Goal: Communication & Community: Answer question/provide support

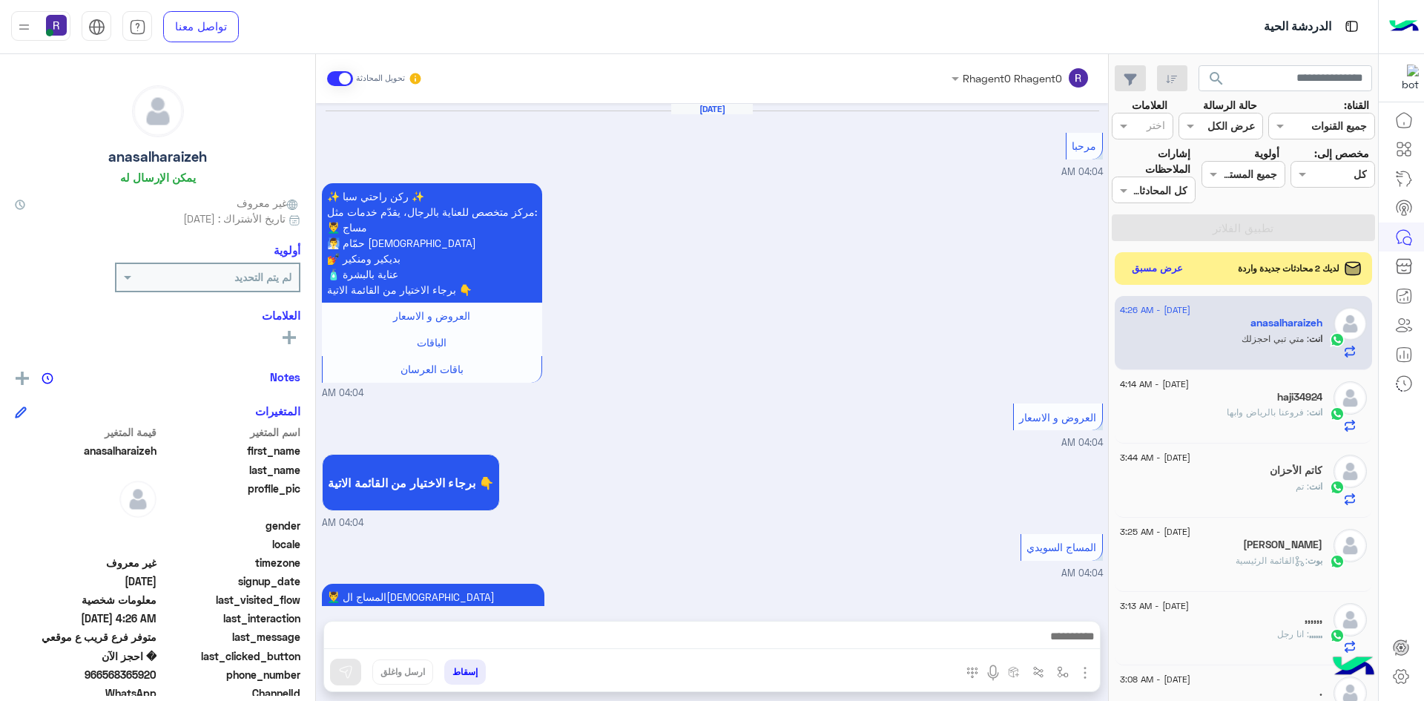
scroll to position [1047, 0]
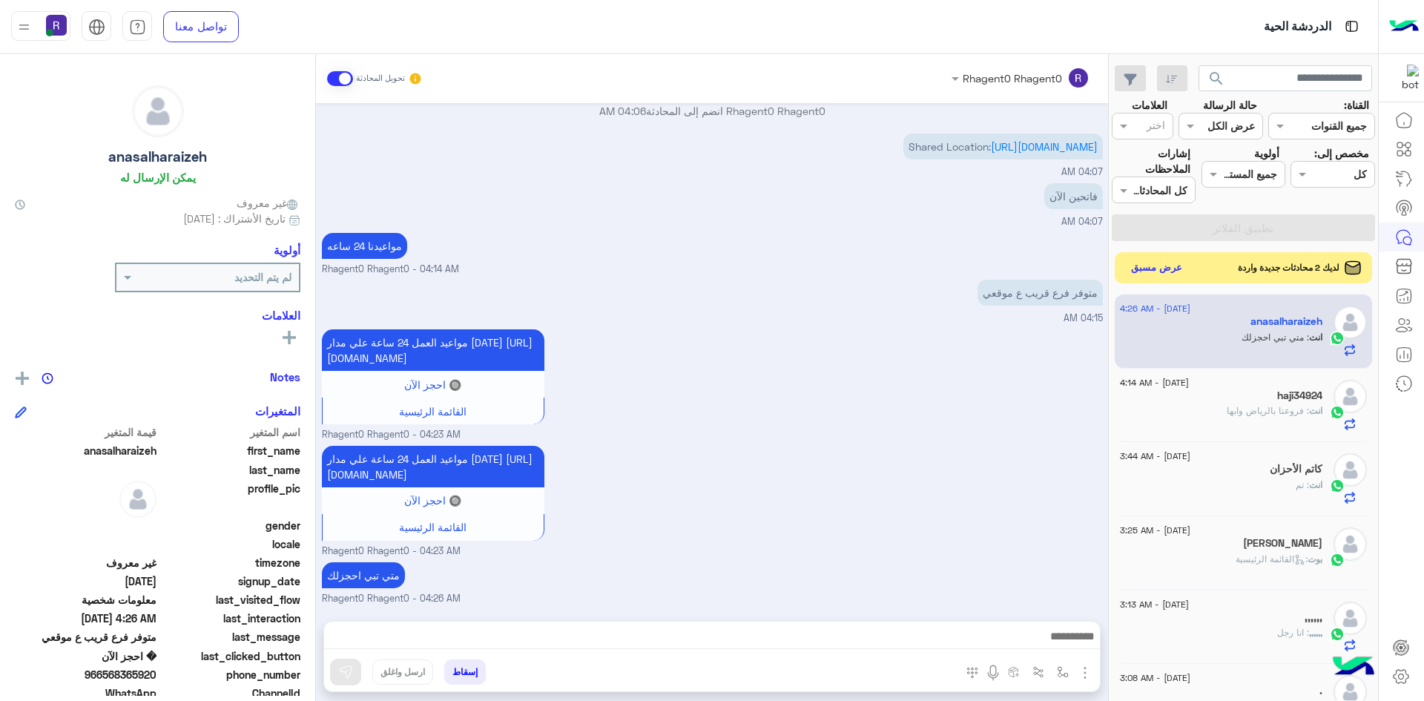
click at [1157, 275] on button "عرض مسبق" at bounding box center [1157, 268] width 62 height 20
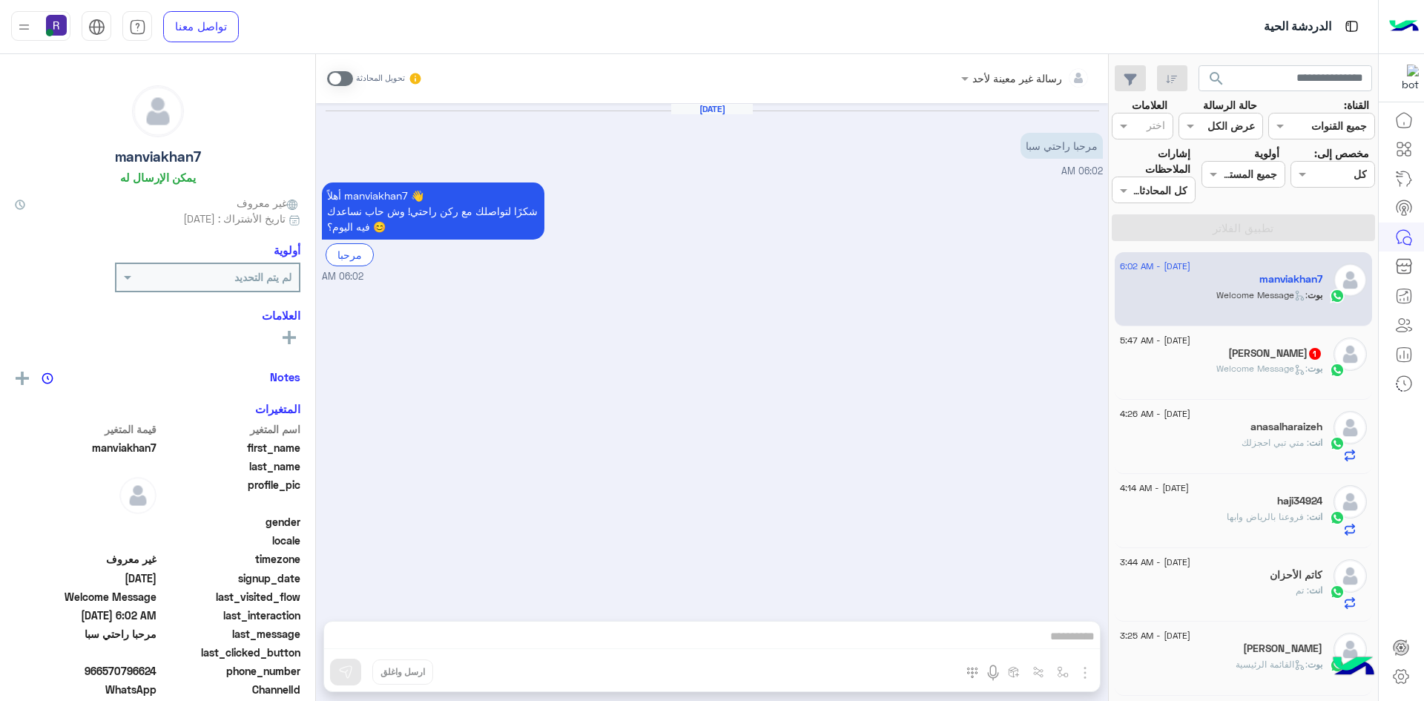
click at [1206, 358] on div "[PERSON_NAME] 1" at bounding box center [1221, 355] width 202 height 16
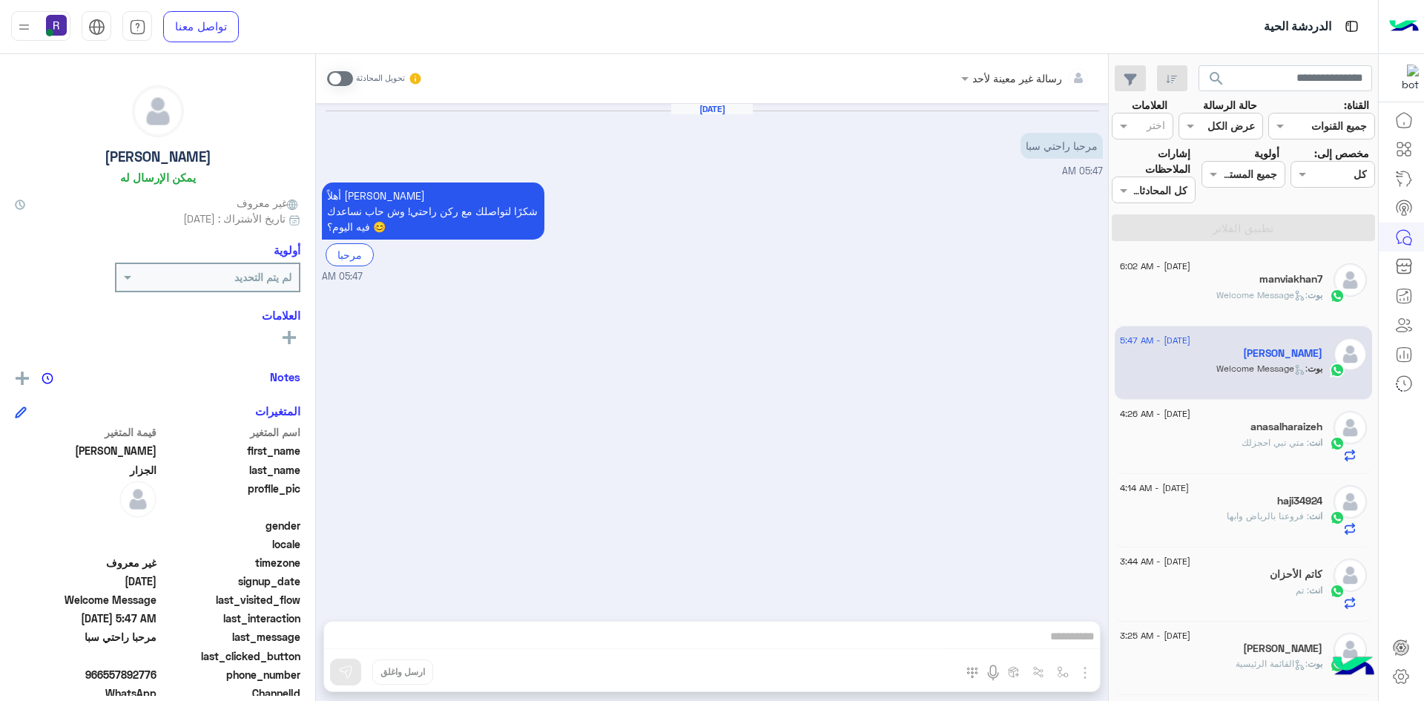
click at [1216, 420] on div "[DATE] - 4:26 AM" at bounding box center [1221, 416] width 202 height 10
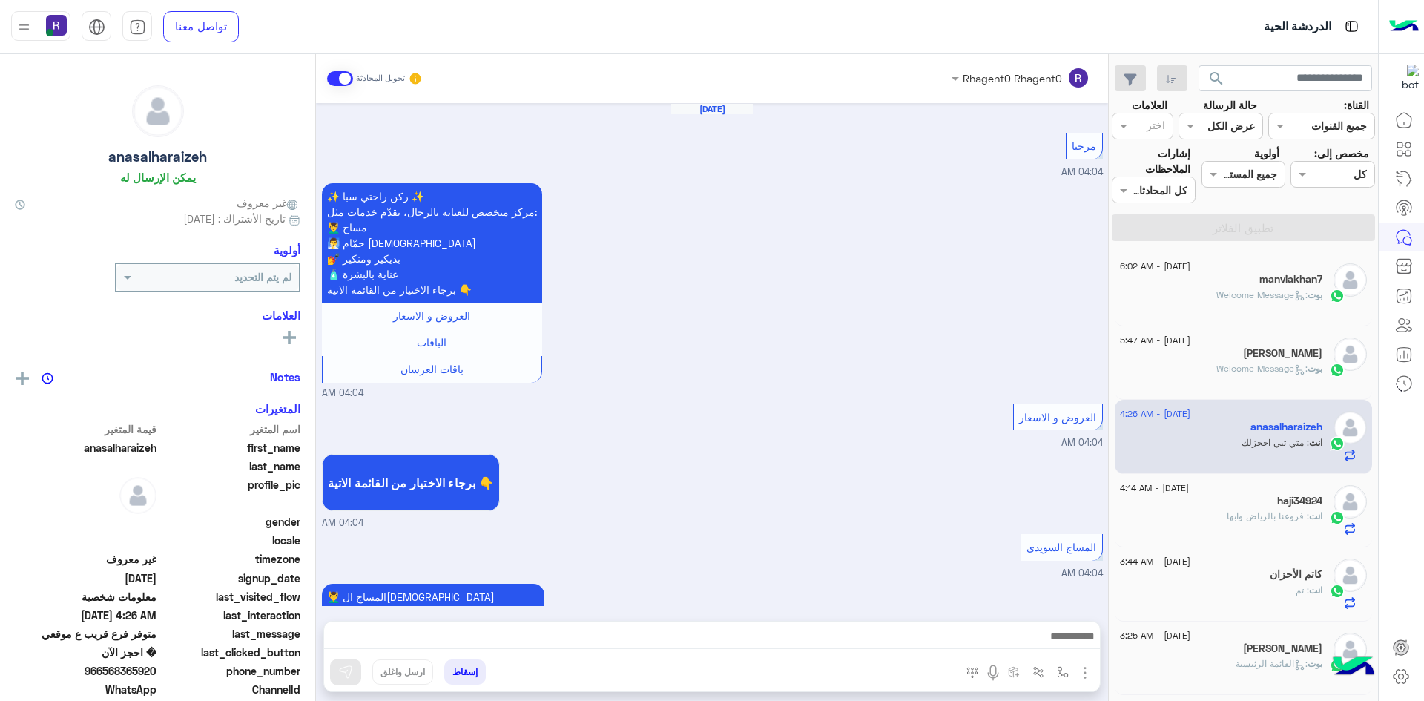
scroll to position [1047, 0]
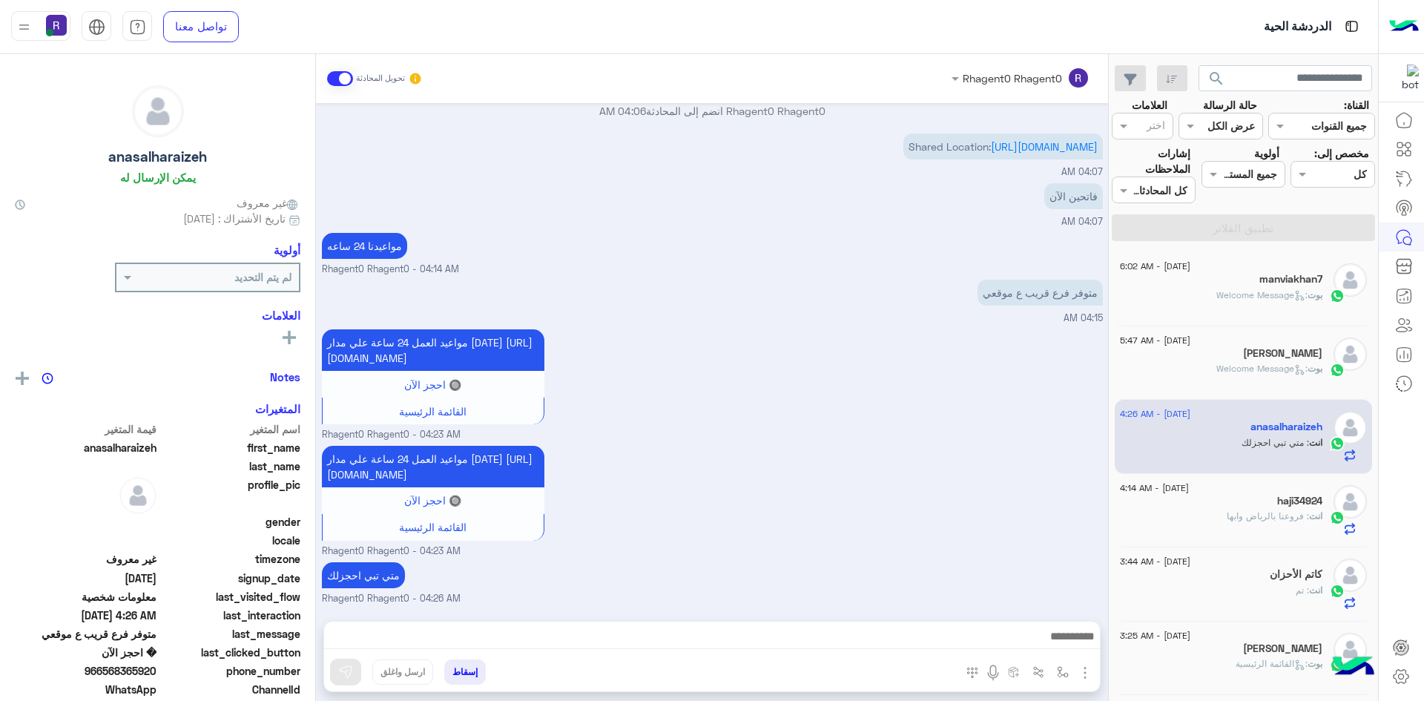
click at [1197, 302] on div "بوت : Welcome Message" at bounding box center [1221, 301] width 202 height 26
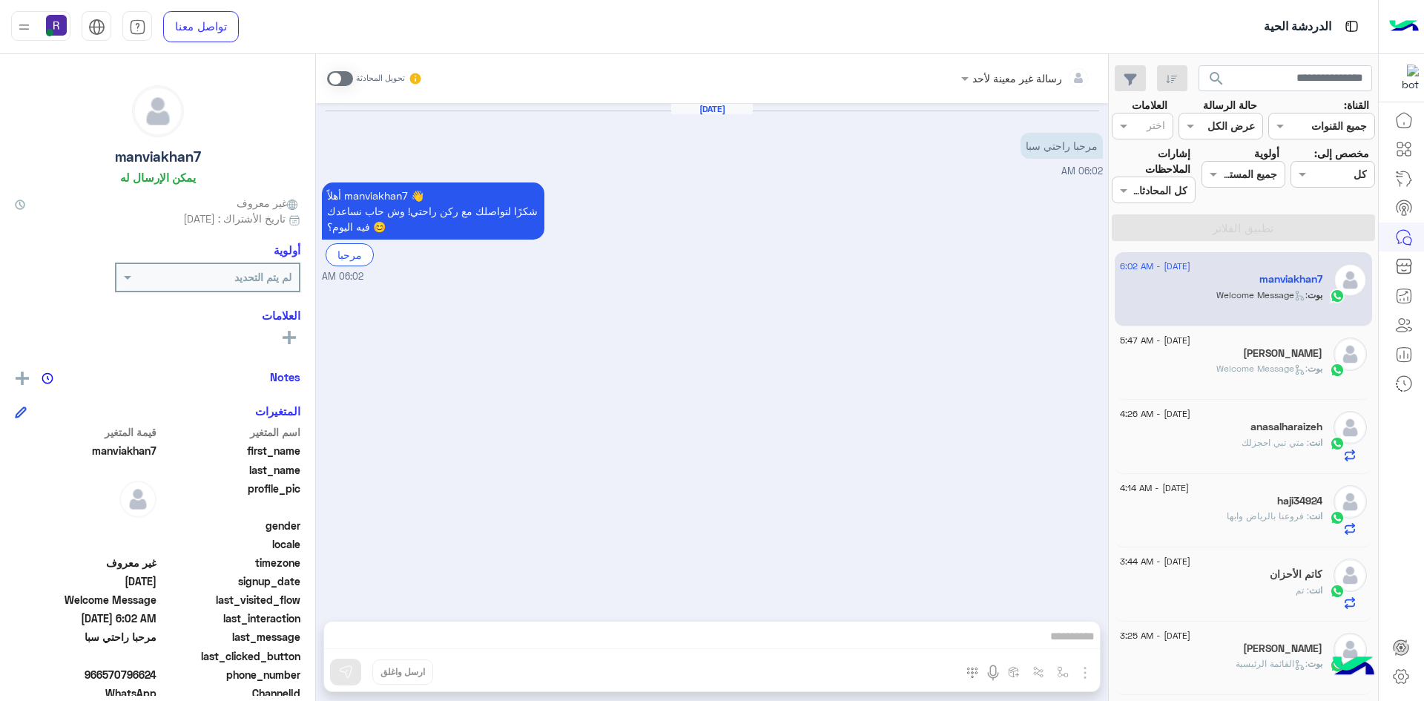
click at [1218, 369] on span ": Welcome Message" at bounding box center [1261, 368] width 91 height 11
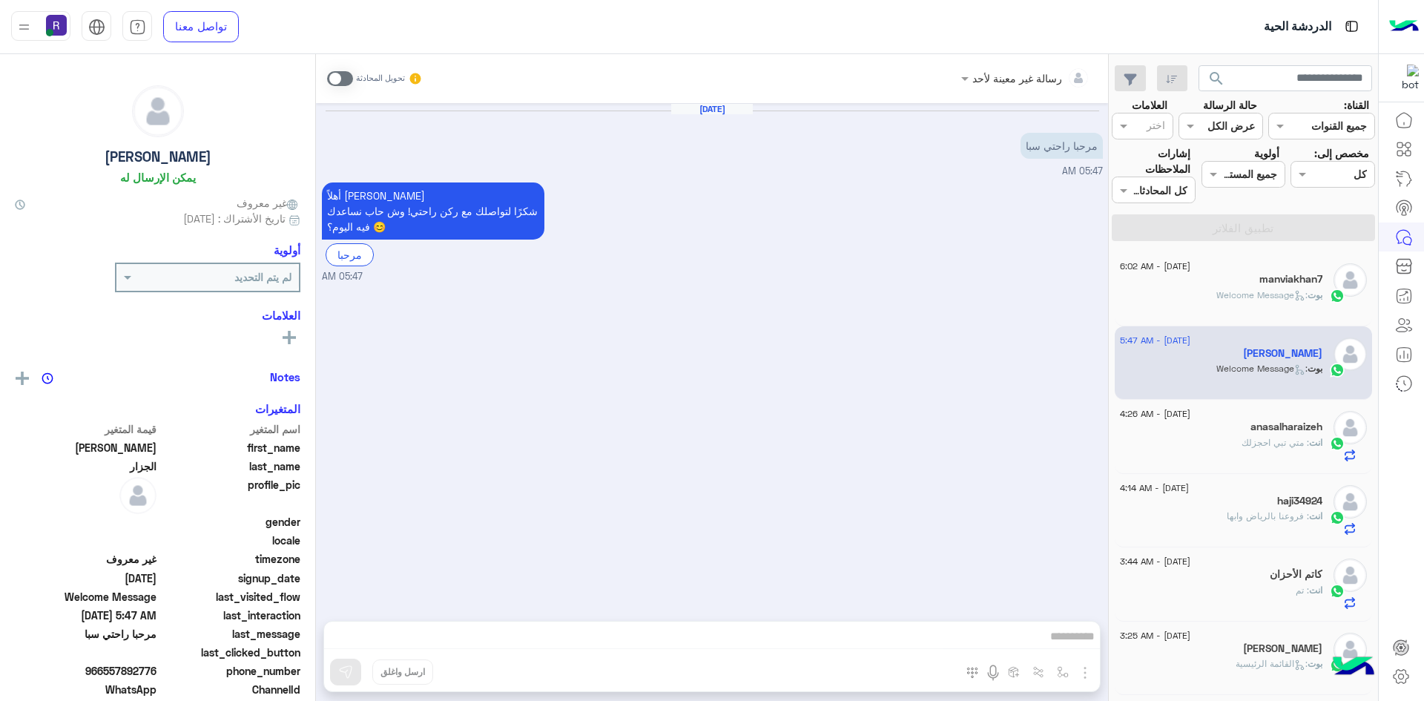
click at [1238, 458] on div "انت : متي تبي احجزلك" at bounding box center [1221, 449] width 202 height 26
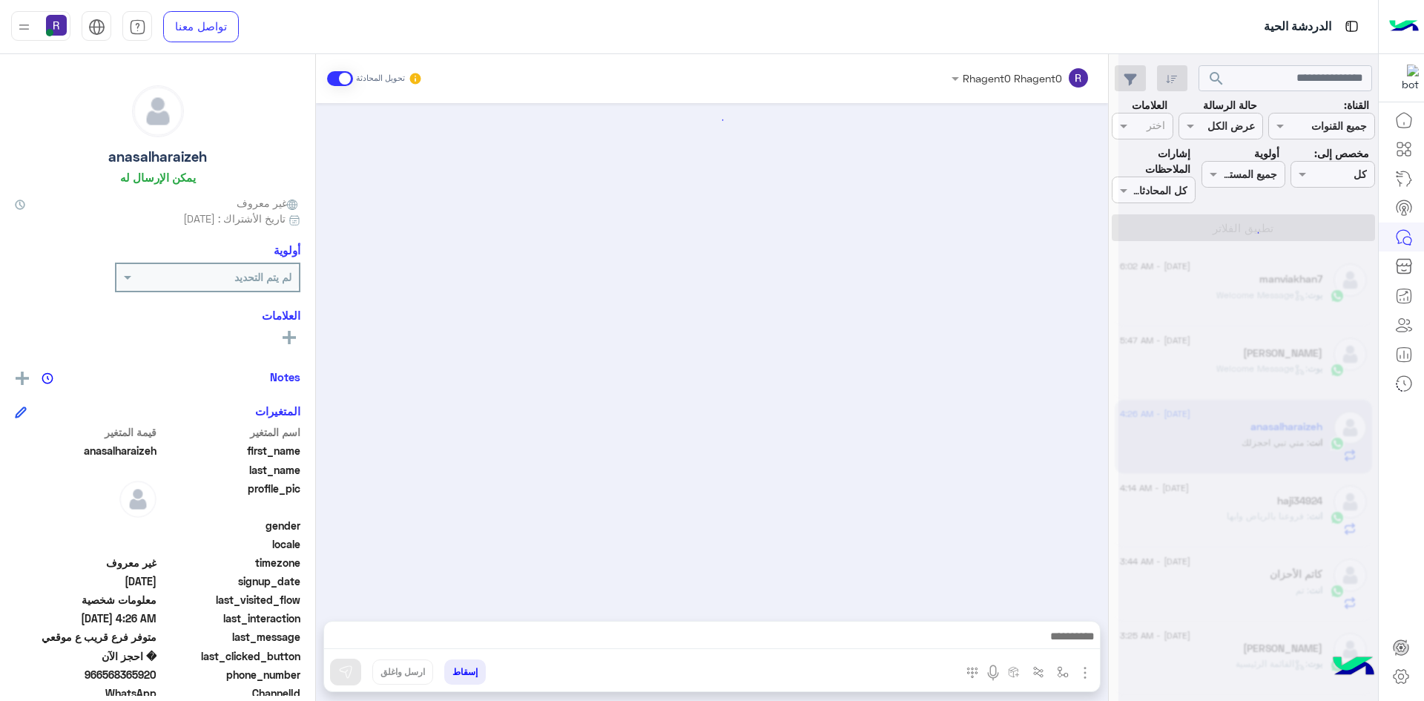
scroll to position [1047, 0]
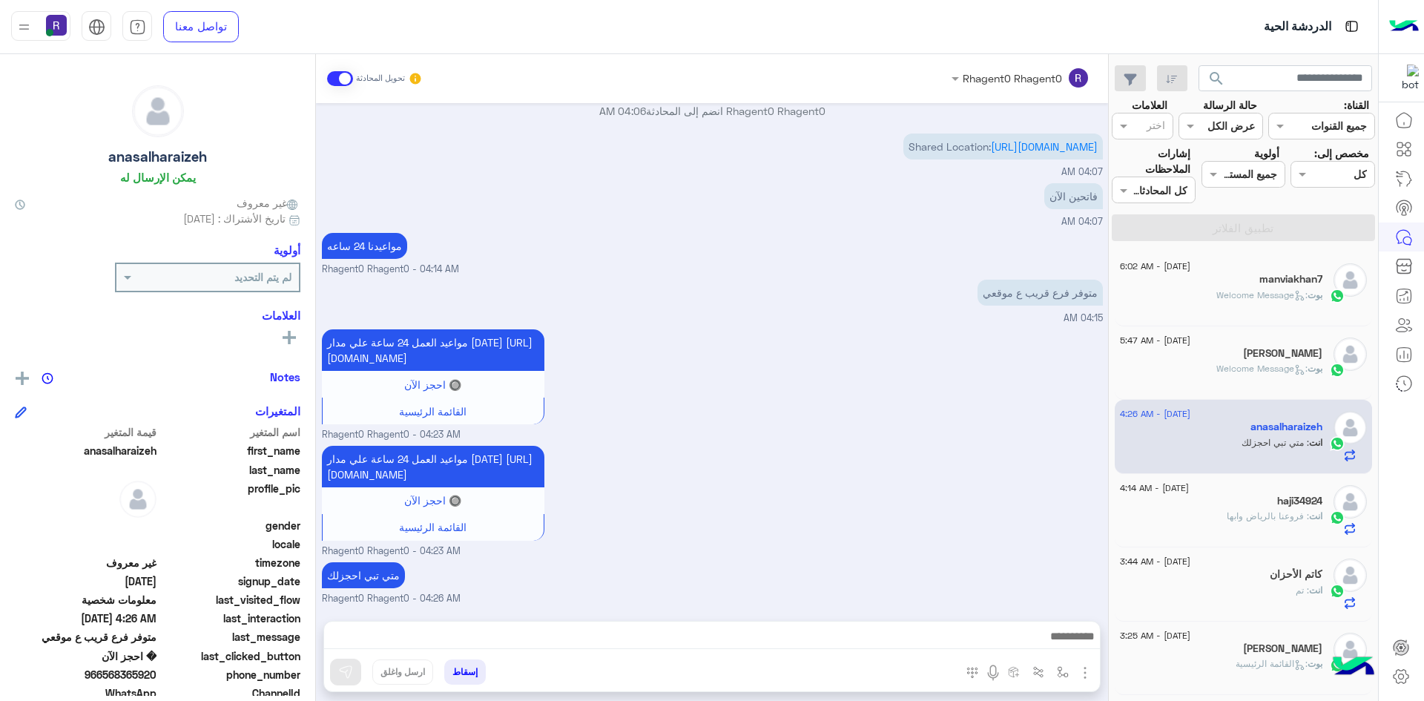
click at [1240, 487] on div "[DATE] - 4:14 AM" at bounding box center [1221, 490] width 202 height 10
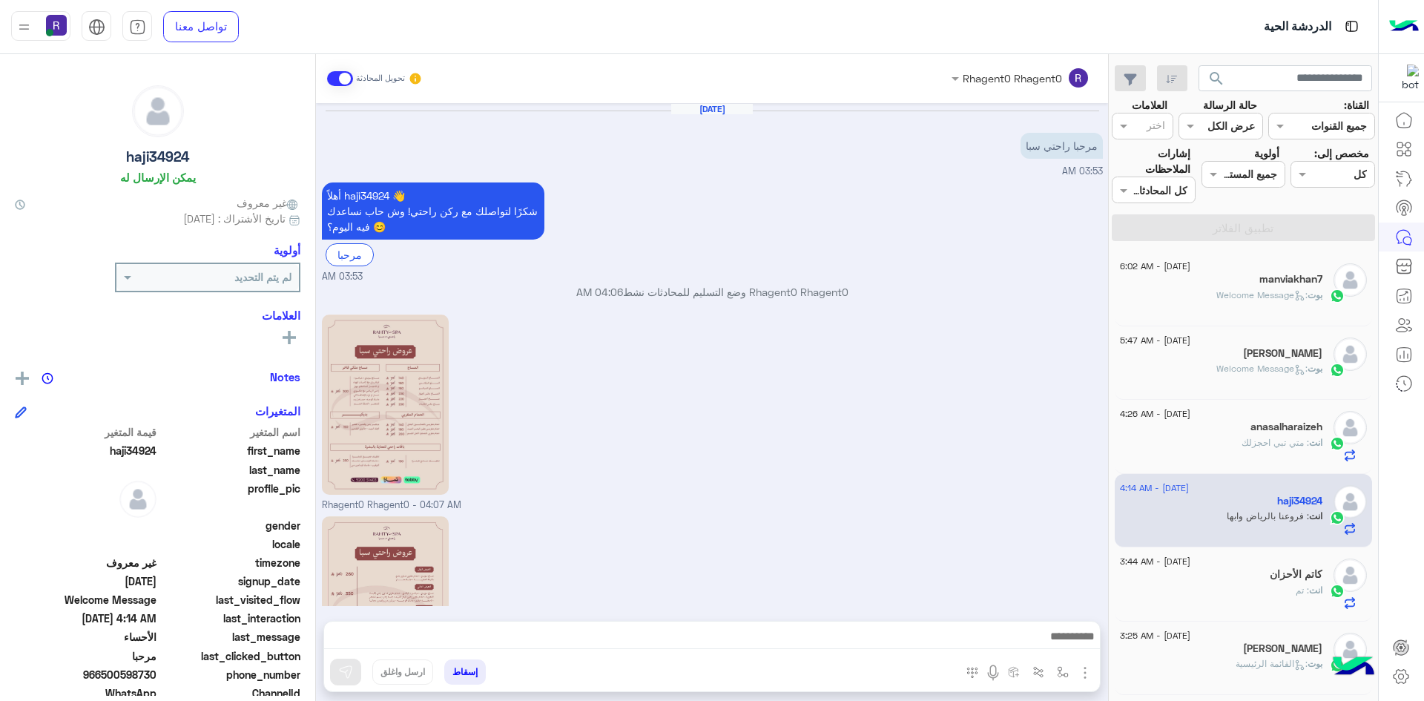
scroll to position [429, 0]
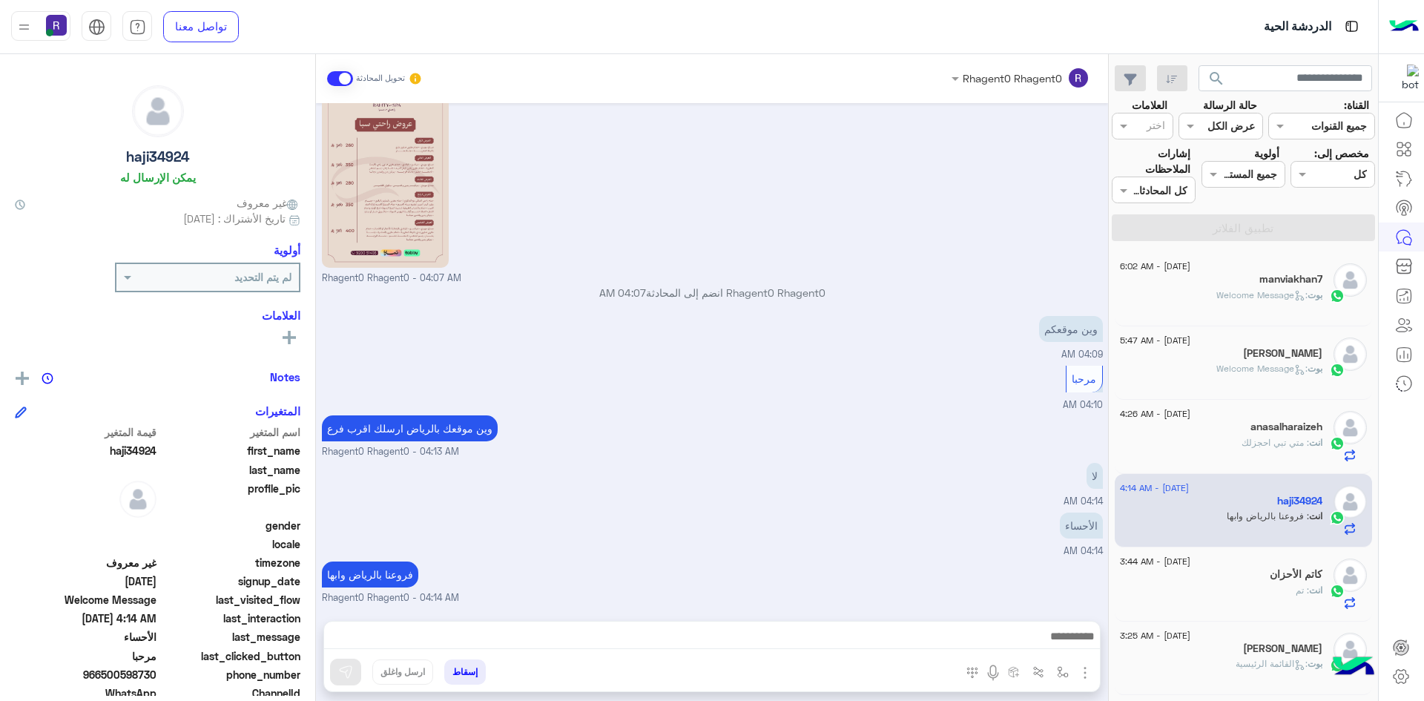
click at [1212, 607] on div "انت : تم" at bounding box center [1221, 597] width 202 height 26
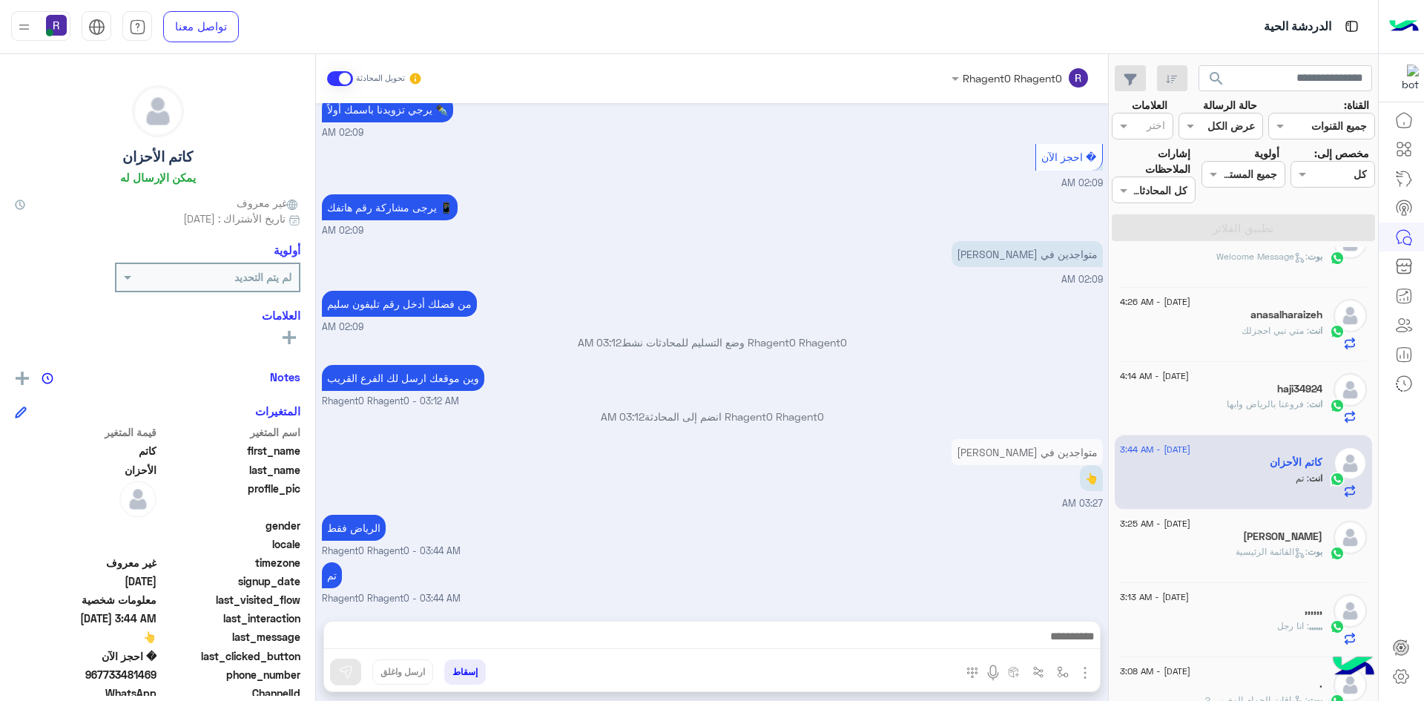
scroll to position [222, 0]
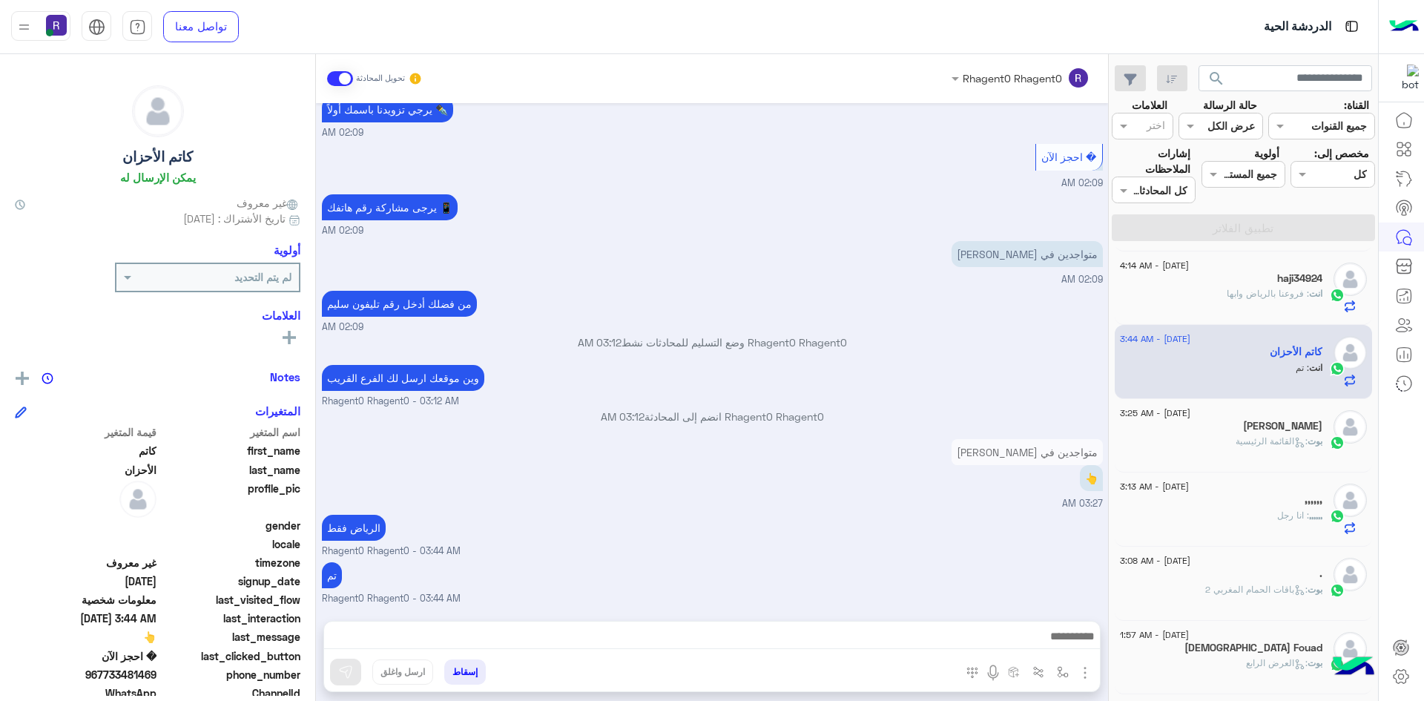
click at [1213, 455] on div "بوت : القائمة الرئيسية" at bounding box center [1221, 448] width 202 height 26
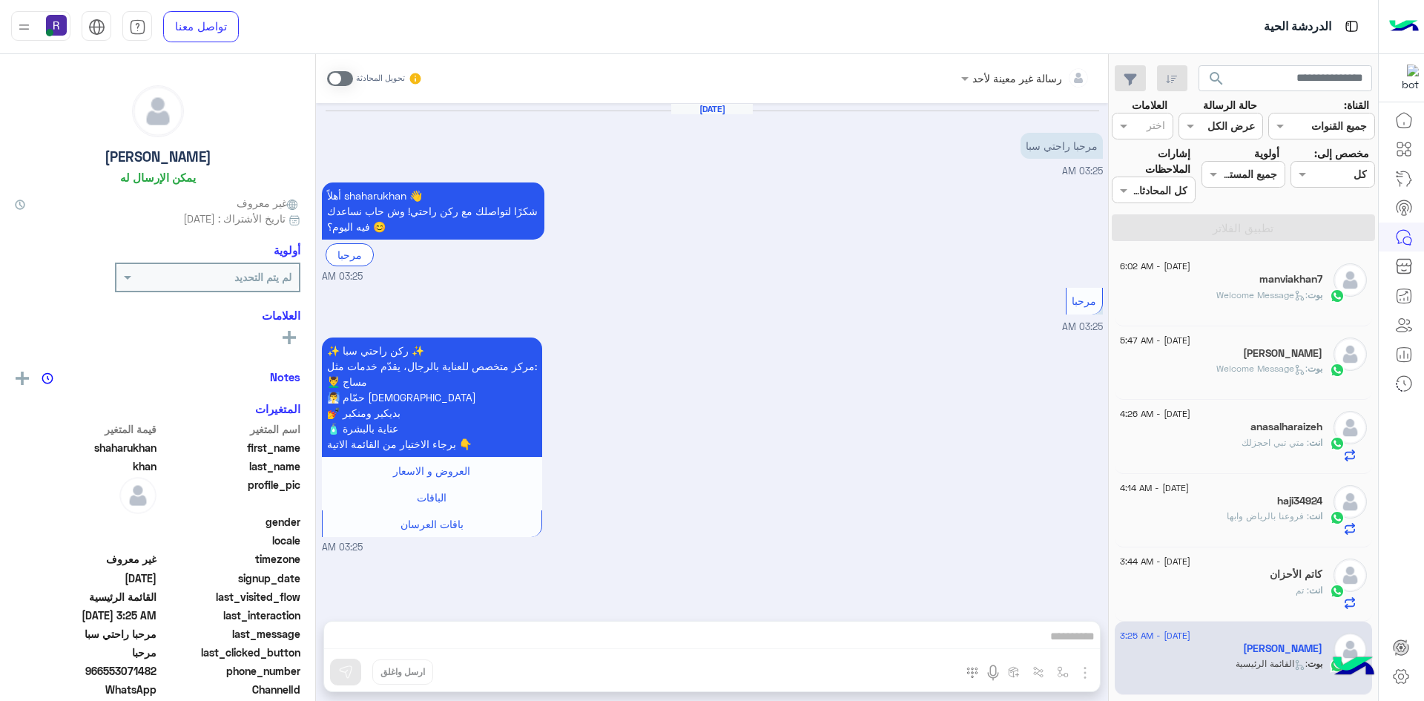
click at [1230, 275] on div "manviakhan7" at bounding box center [1221, 281] width 202 height 16
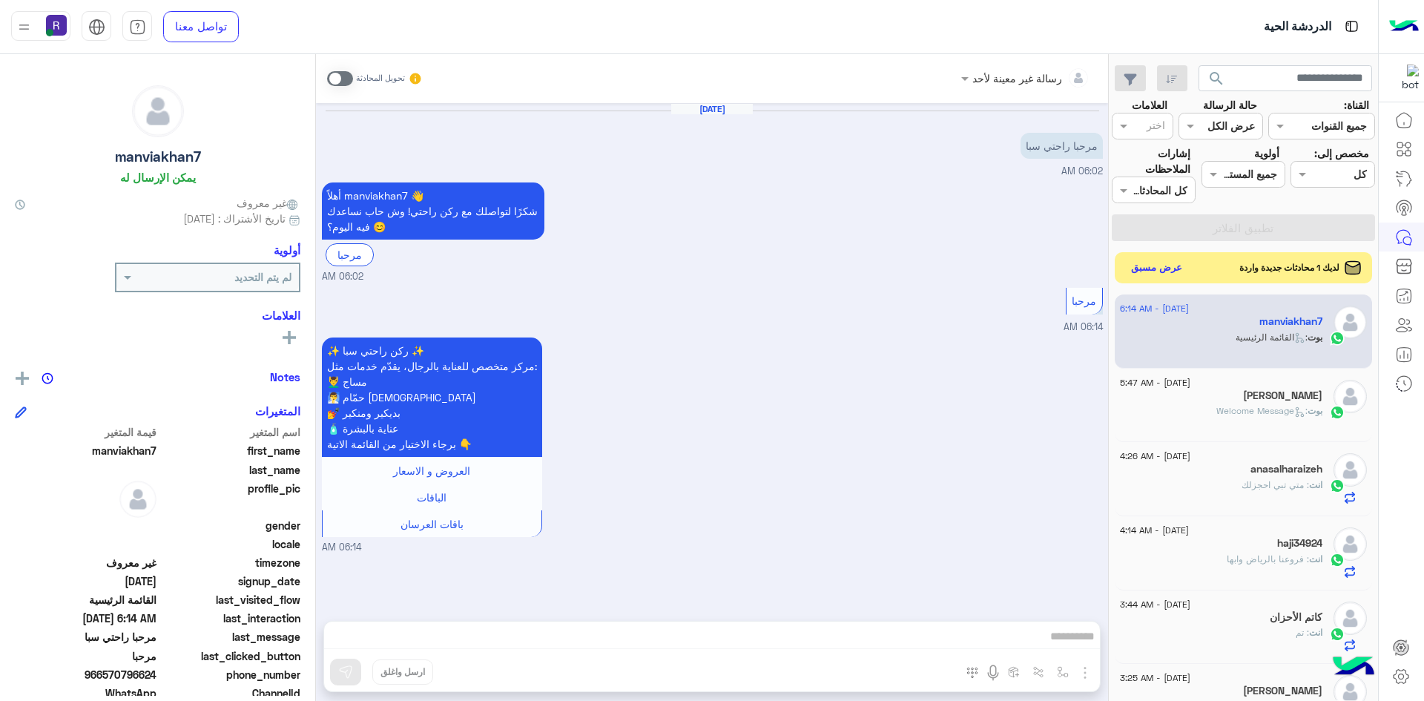
click at [1149, 268] on button "عرض مسبق" at bounding box center [1157, 268] width 62 height 20
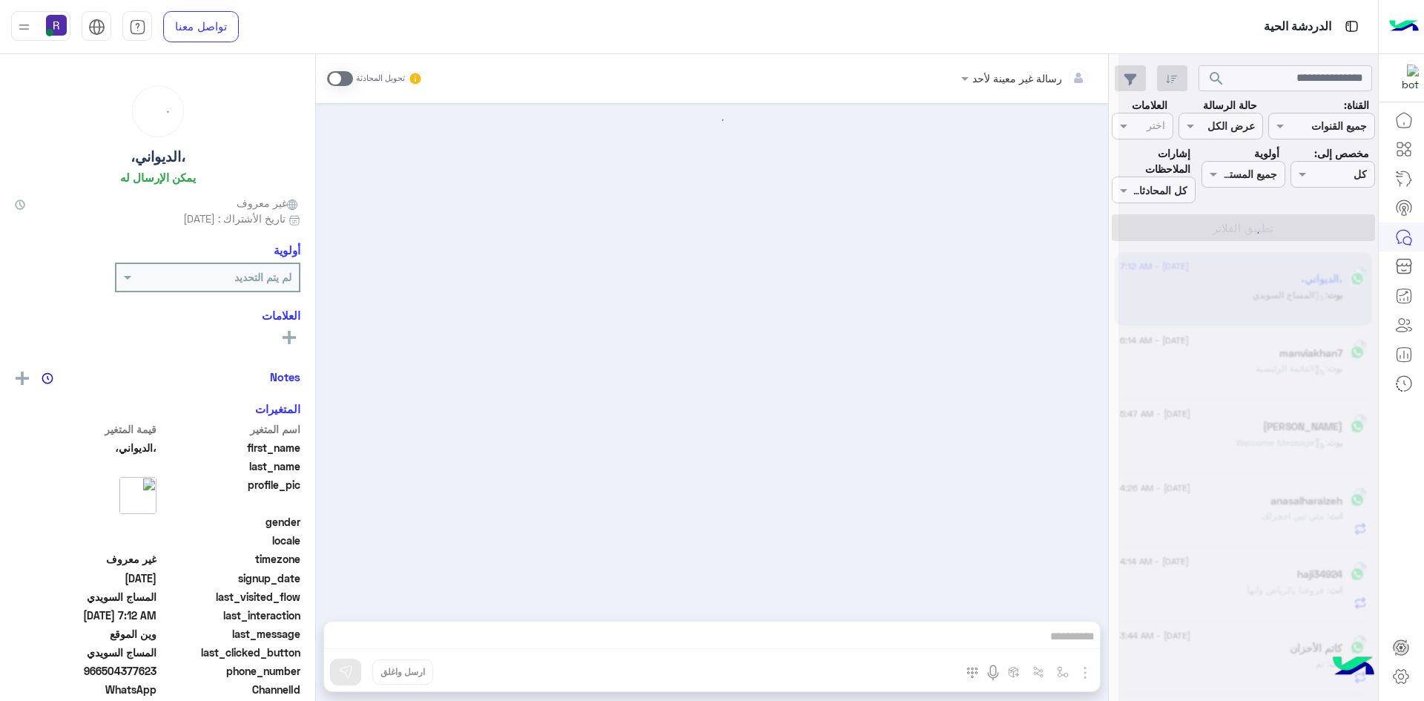
scroll to position [2055, 0]
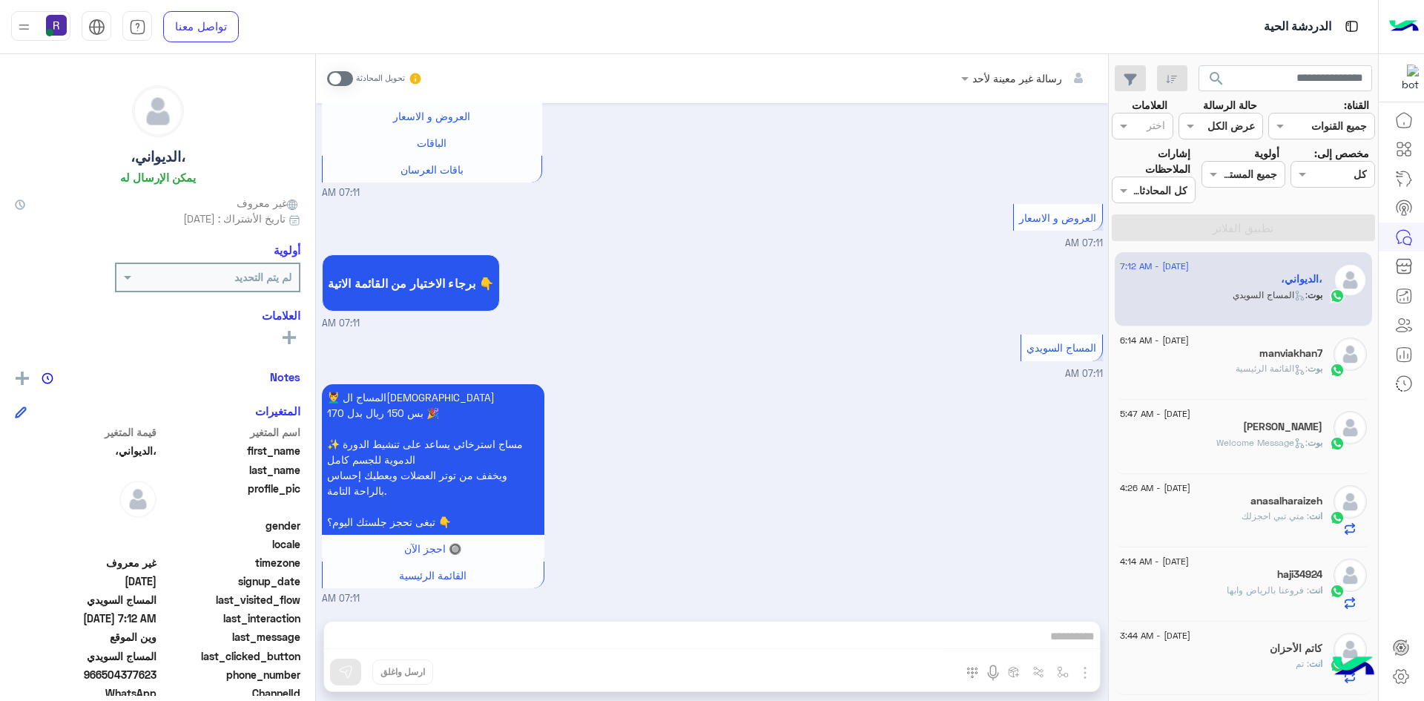
click at [1192, 373] on div "بوت : القائمة الرئيسية" at bounding box center [1221, 375] width 202 height 26
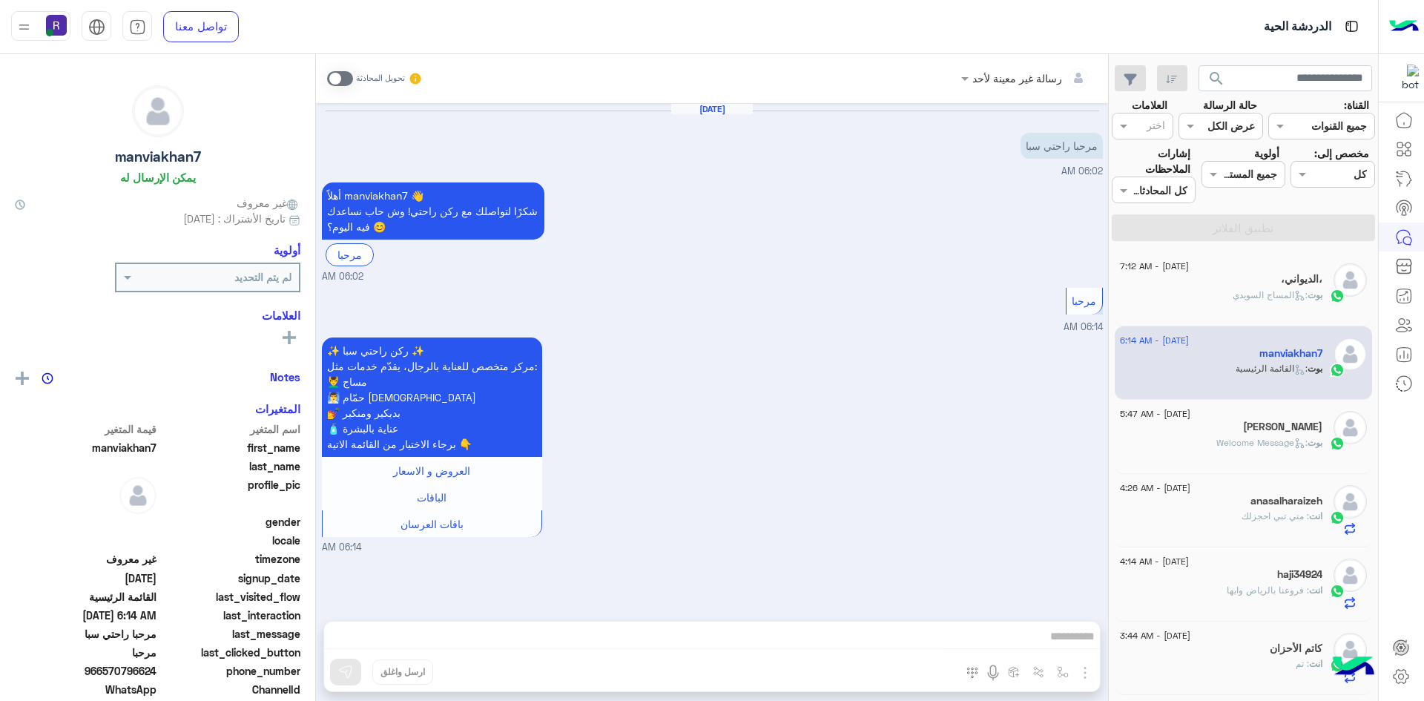
click at [1189, 270] on span "13 August - 7:12 AM" at bounding box center [1154, 266] width 69 height 13
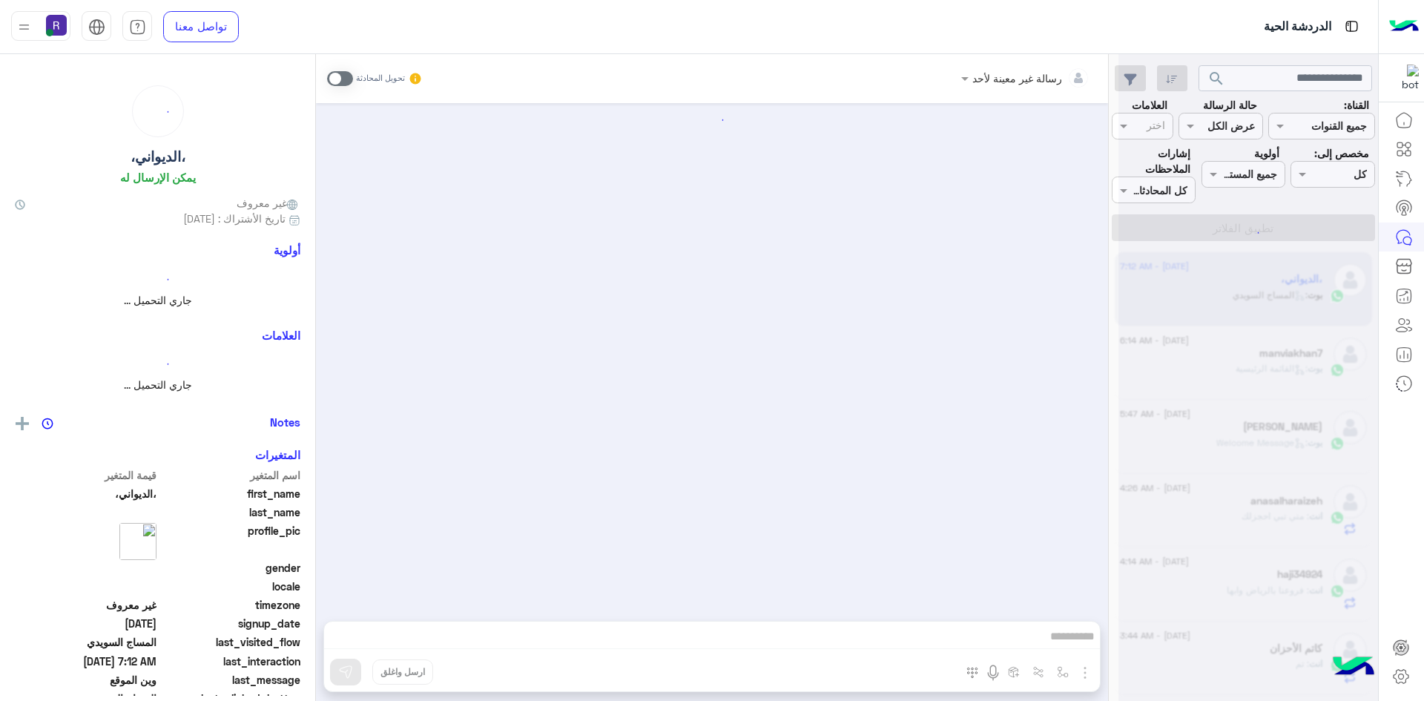
scroll to position [2055, 0]
